Goal: Transaction & Acquisition: Purchase product/service

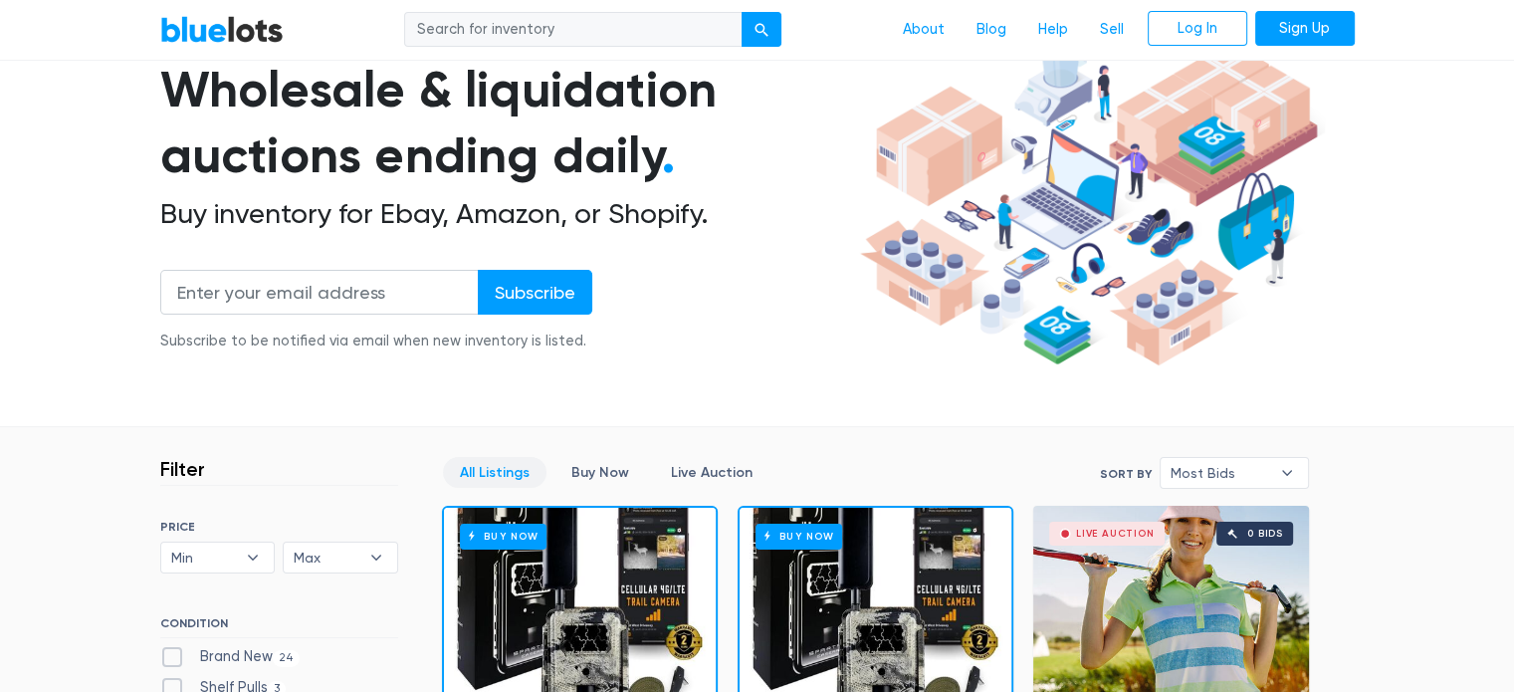
scroll to position [274, 0]
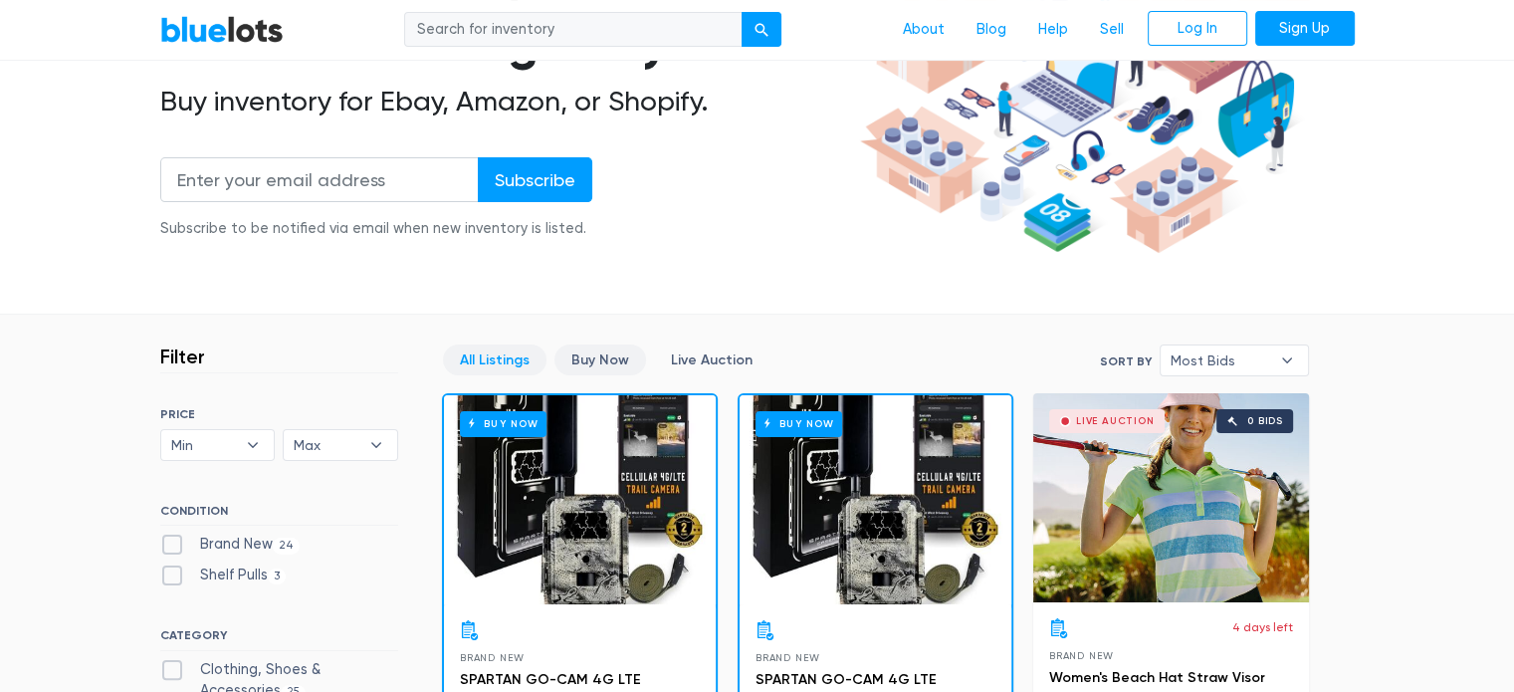
click at [611, 356] on link "Buy Now" at bounding box center [601, 359] width 92 height 31
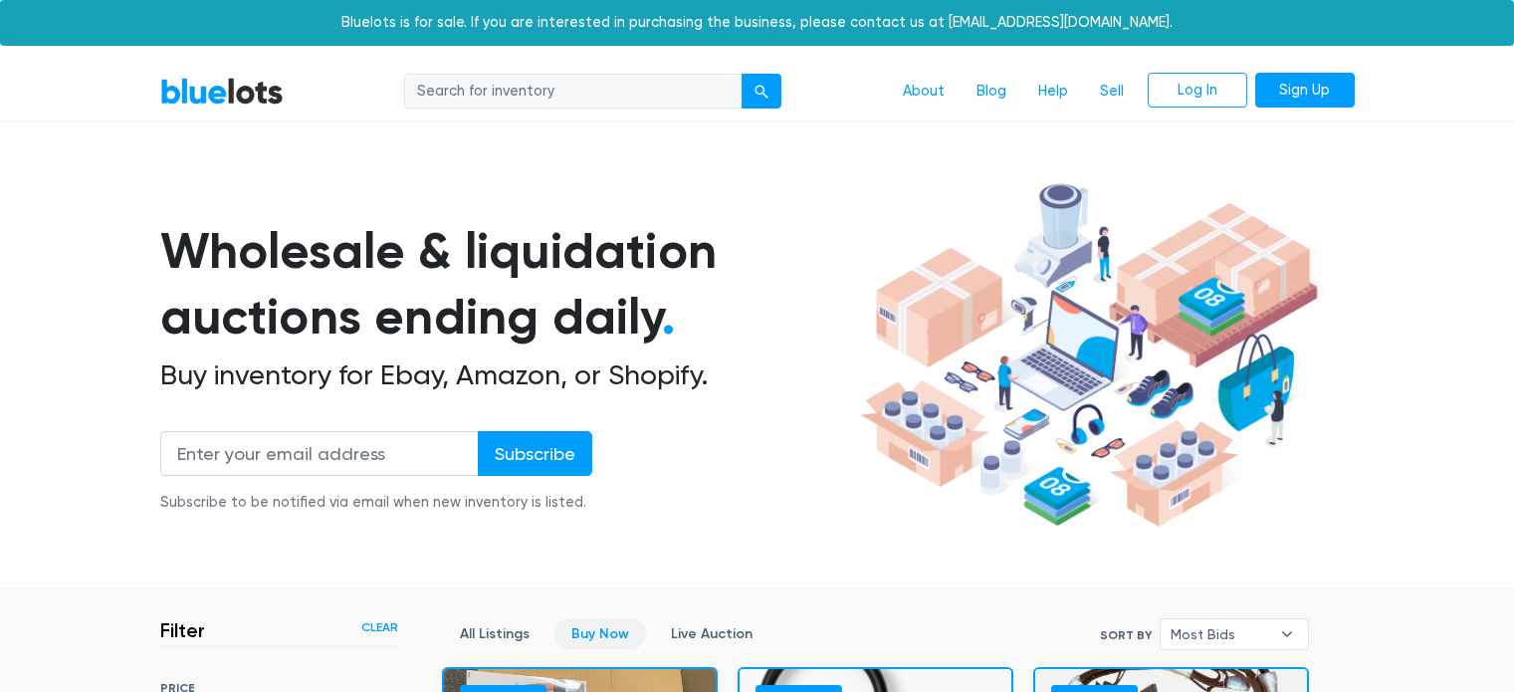
scroll to position [536, 0]
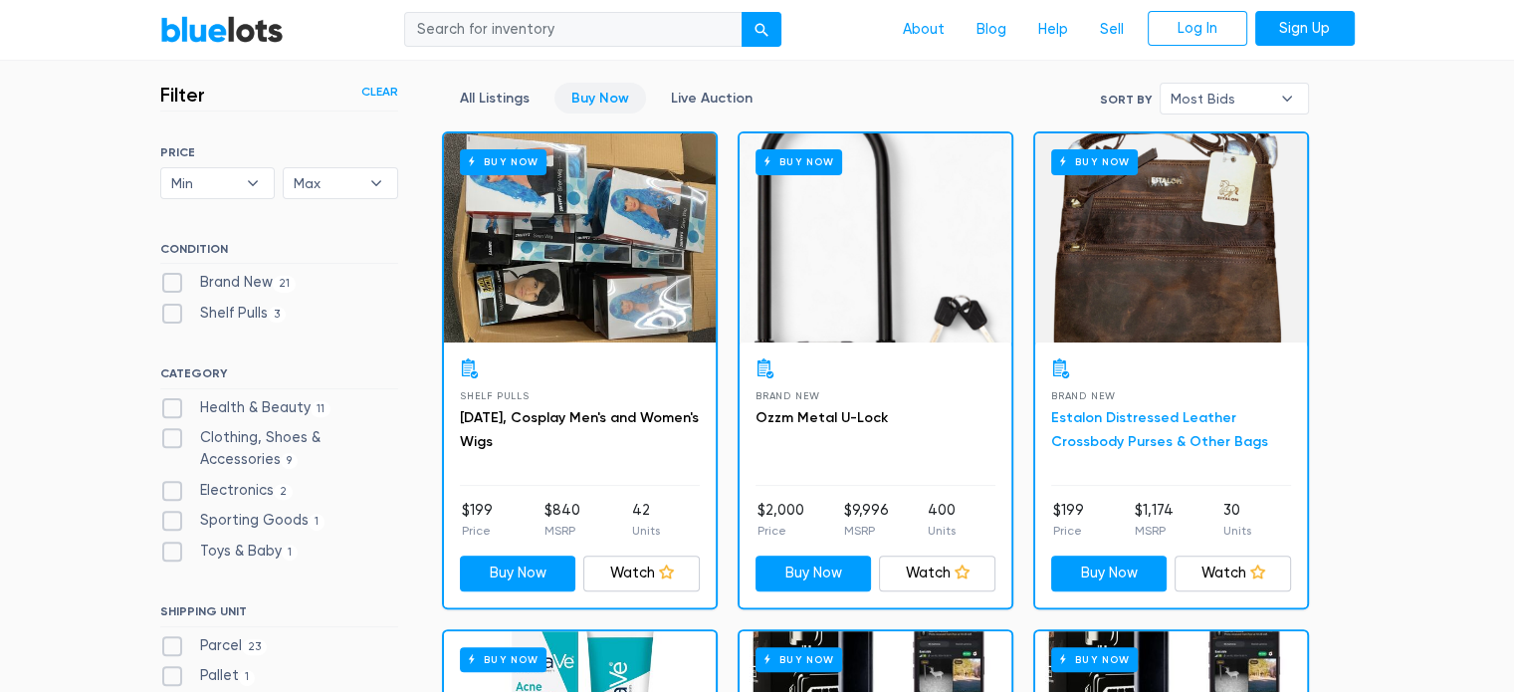
click at [1151, 422] on link "Estalon Distressed Leather Crossbody Purses & Other Bags" at bounding box center [1159, 429] width 217 height 41
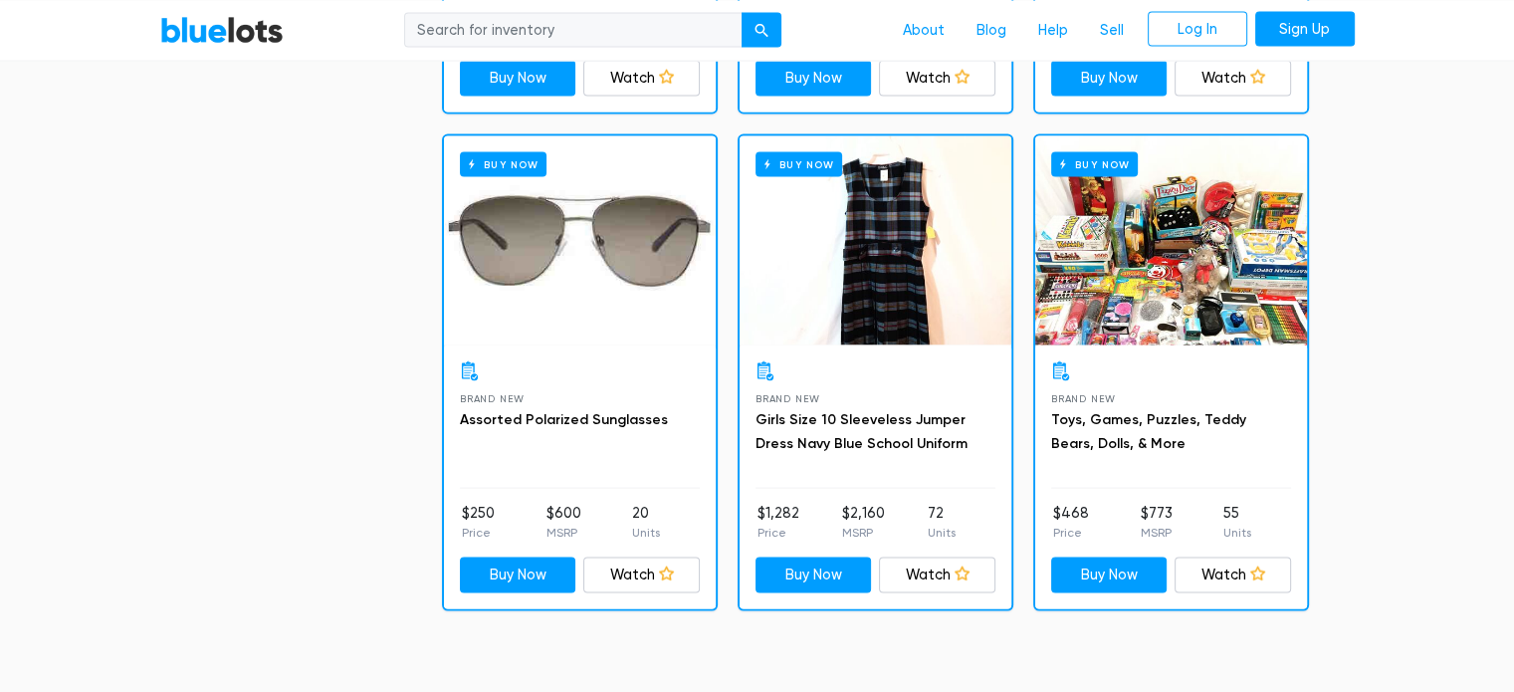
scroll to position [4005, 0]
